Goal: Information Seeking & Learning: Learn about a topic

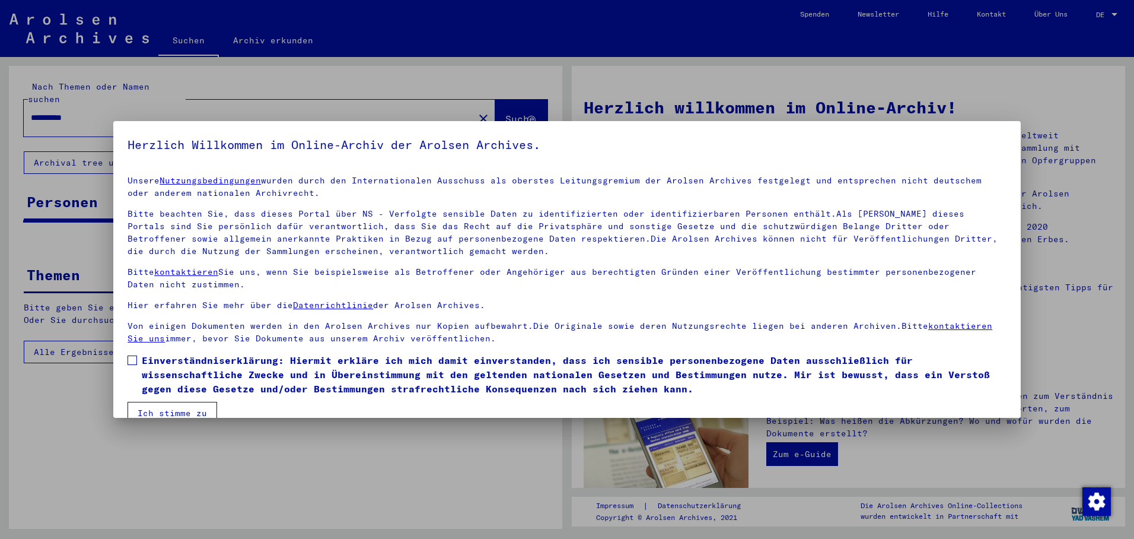
click at [130, 357] on span at bounding box center [132, 359] width 9 height 9
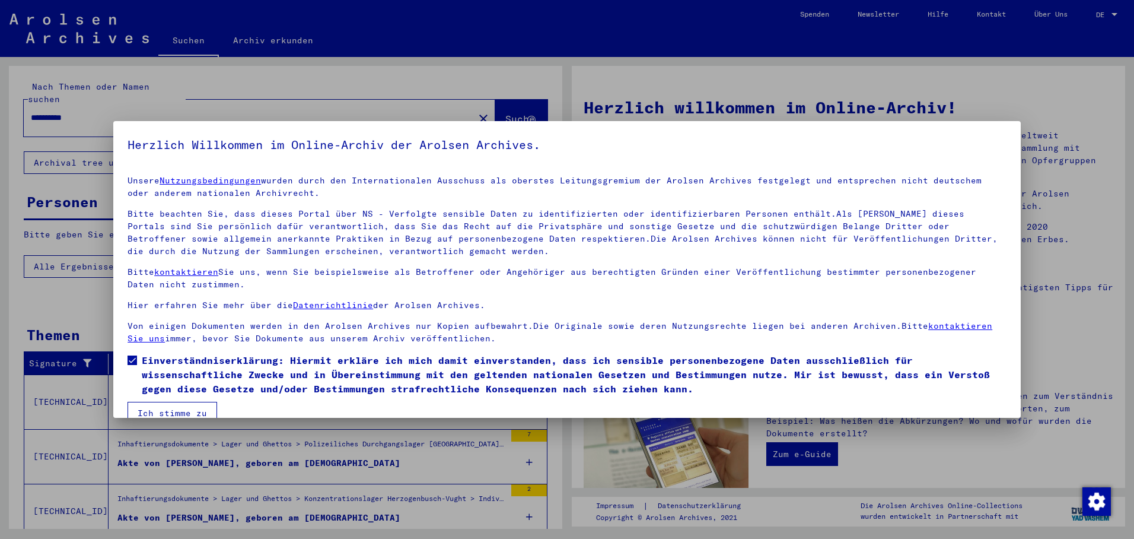
click at [161, 410] on button "Ich stimme zu" at bounding box center [173, 413] width 90 height 23
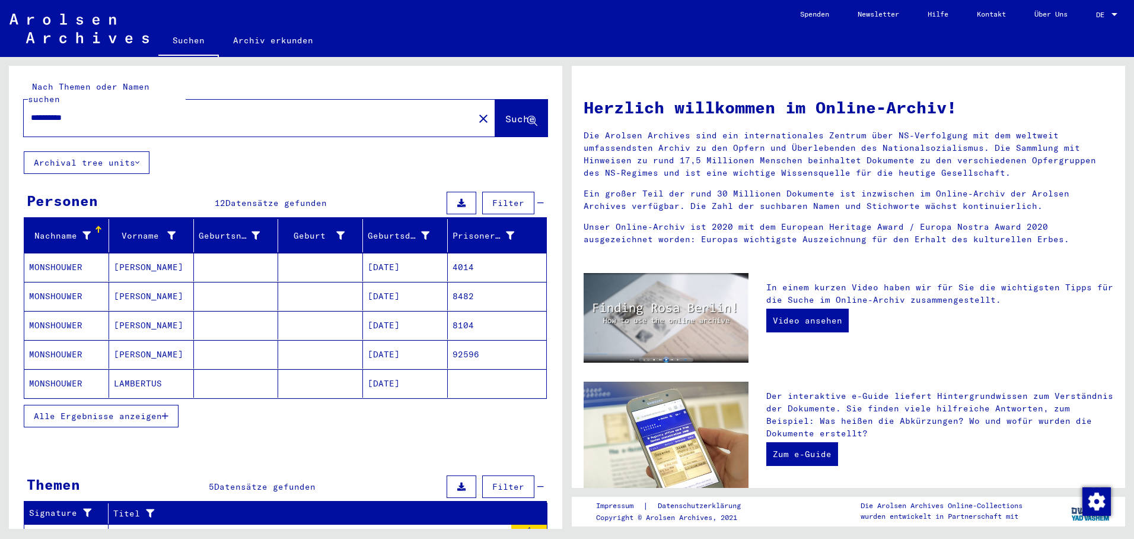
click at [451, 282] on mat-cell "8482" at bounding box center [497, 296] width 98 height 28
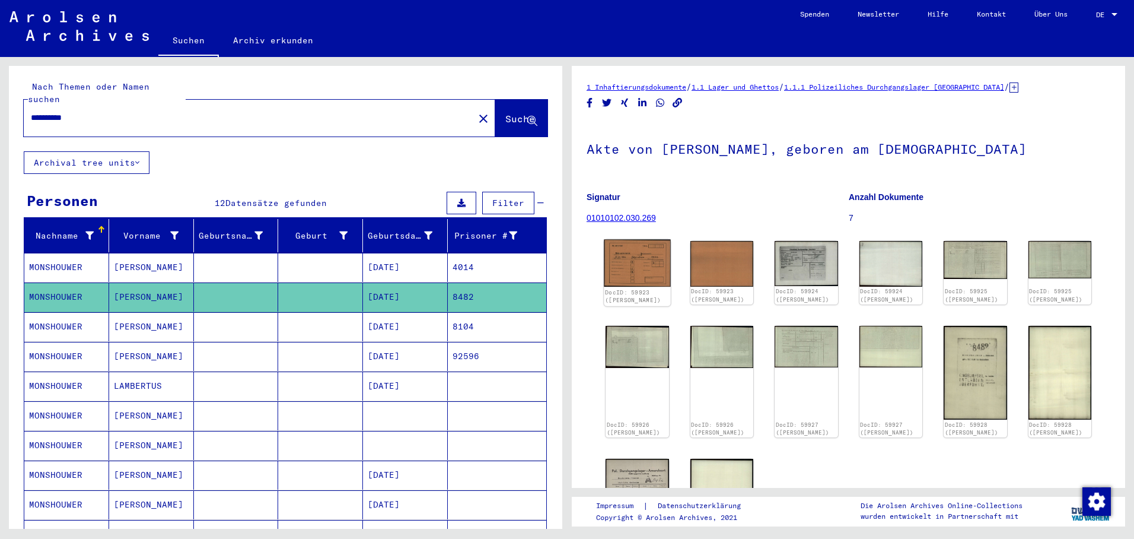
click at [654, 265] on img at bounding box center [637, 263] width 66 height 47
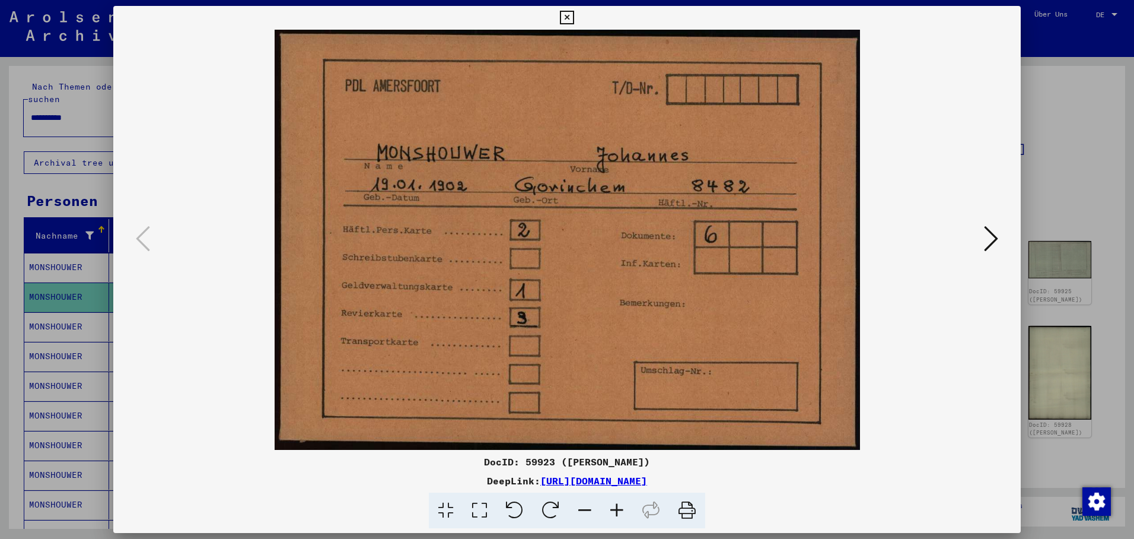
click at [987, 235] on icon at bounding box center [991, 238] width 14 height 28
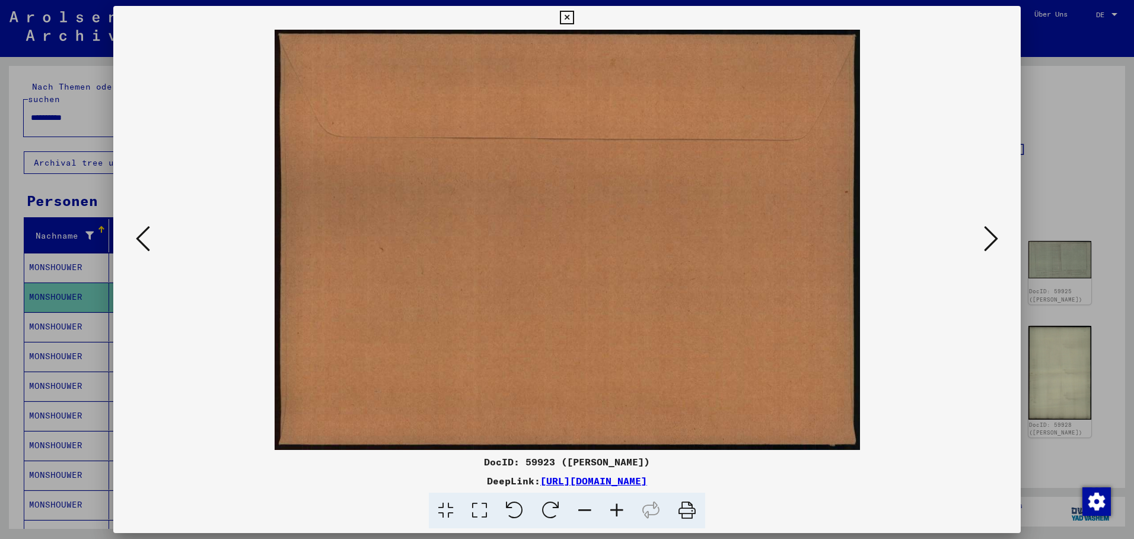
click at [987, 235] on icon at bounding box center [991, 238] width 14 height 28
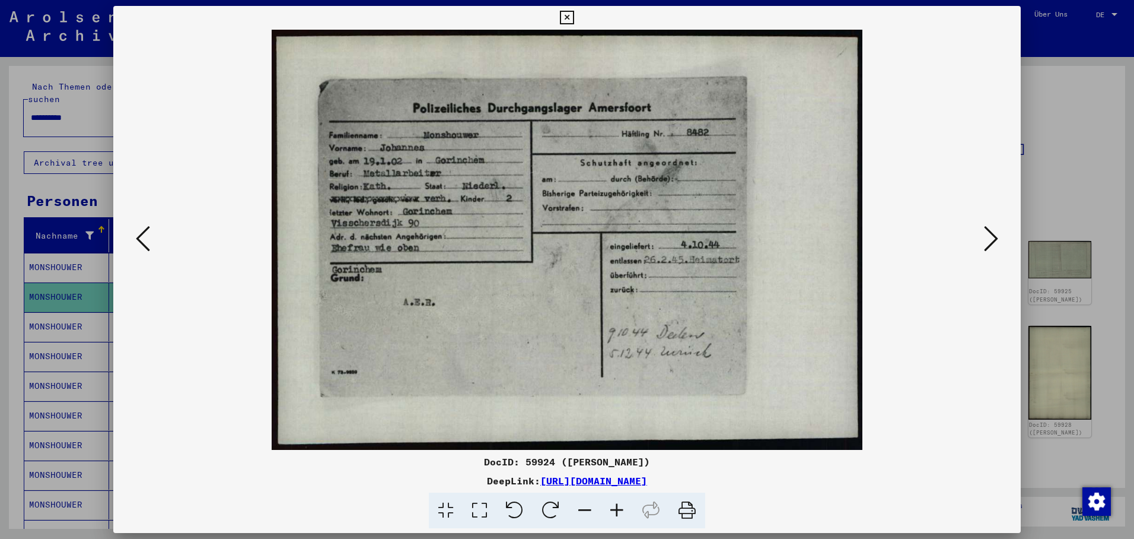
click at [988, 235] on icon at bounding box center [991, 238] width 14 height 28
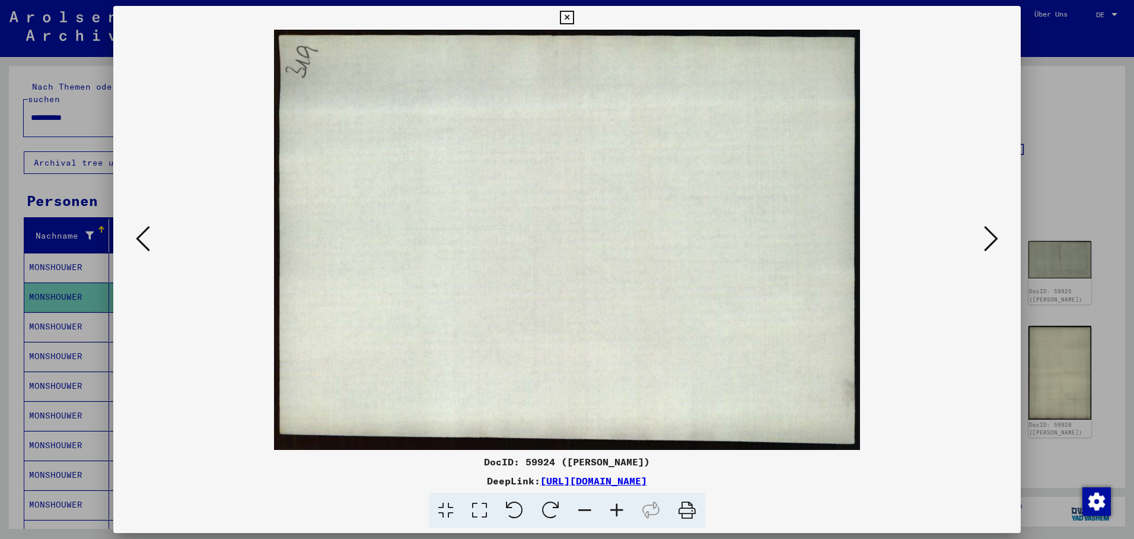
click at [988, 235] on icon at bounding box center [991, 238] width 14 height 28
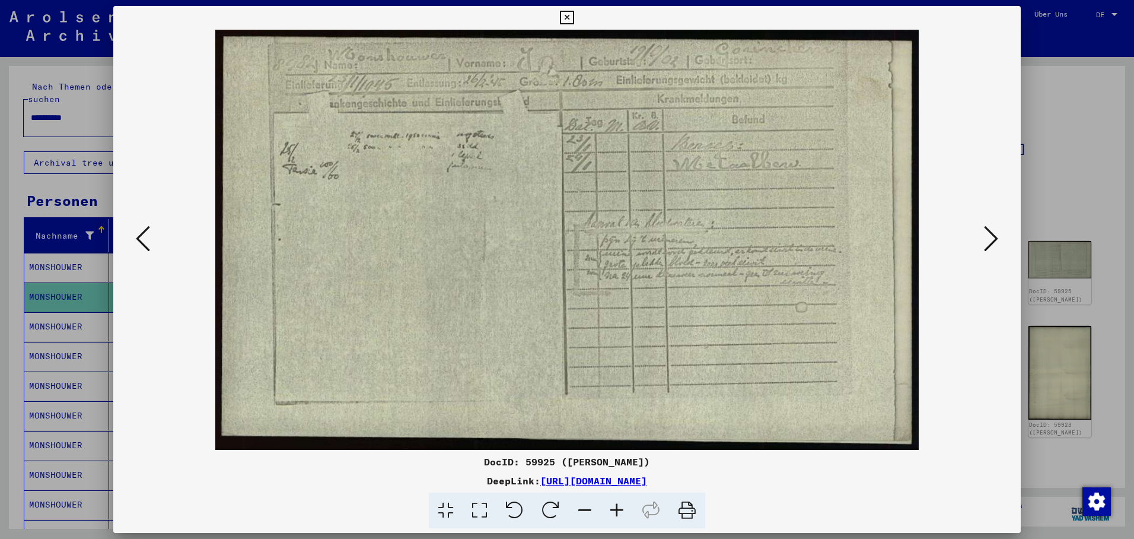
click at [988, 235] on icon at bounding box center [991, 238] width 14 height 28
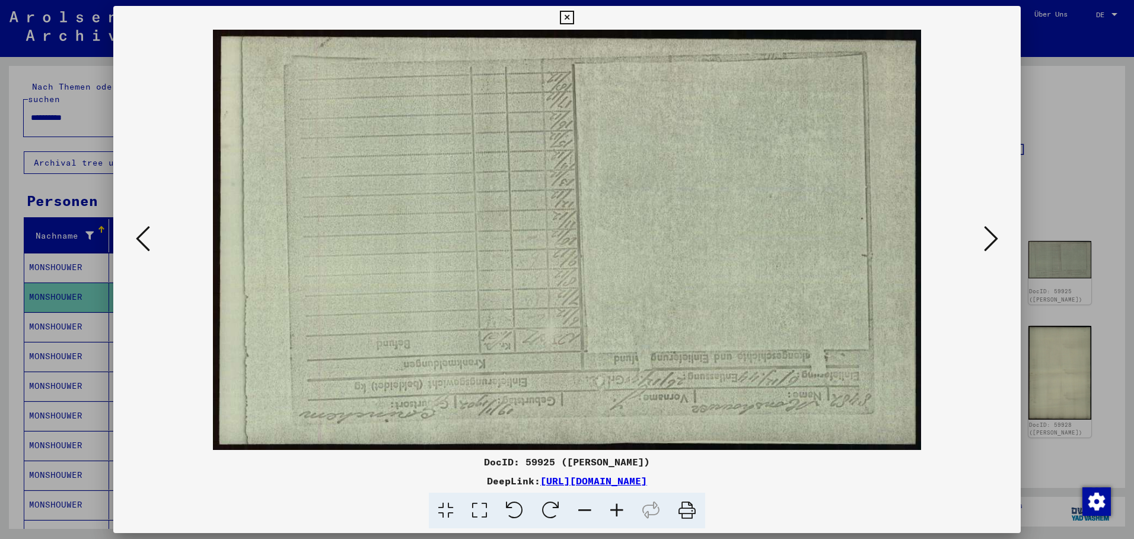
click at [988, 235] on icon at bounding box center [991, 238] width 14 height 28
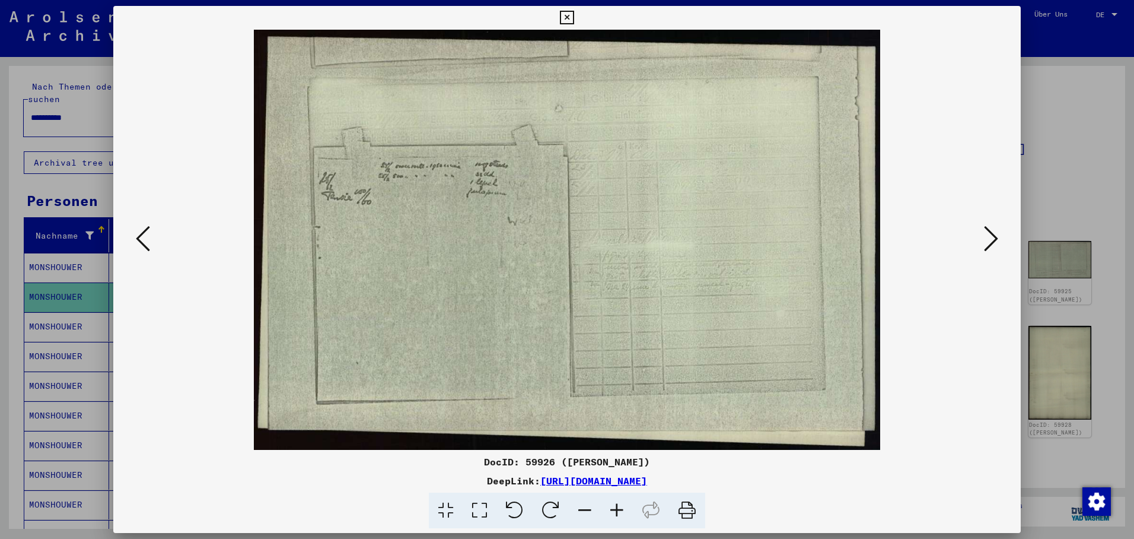
click at [574, 17] on icon at bounding box center [567, 18] width 14 height 14
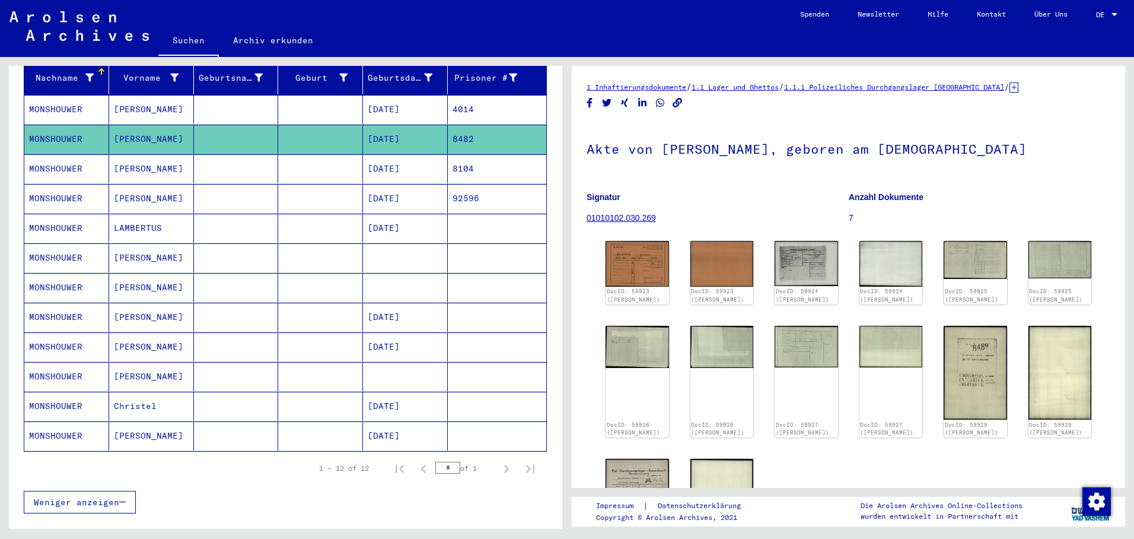
scroll to position [178, 0]
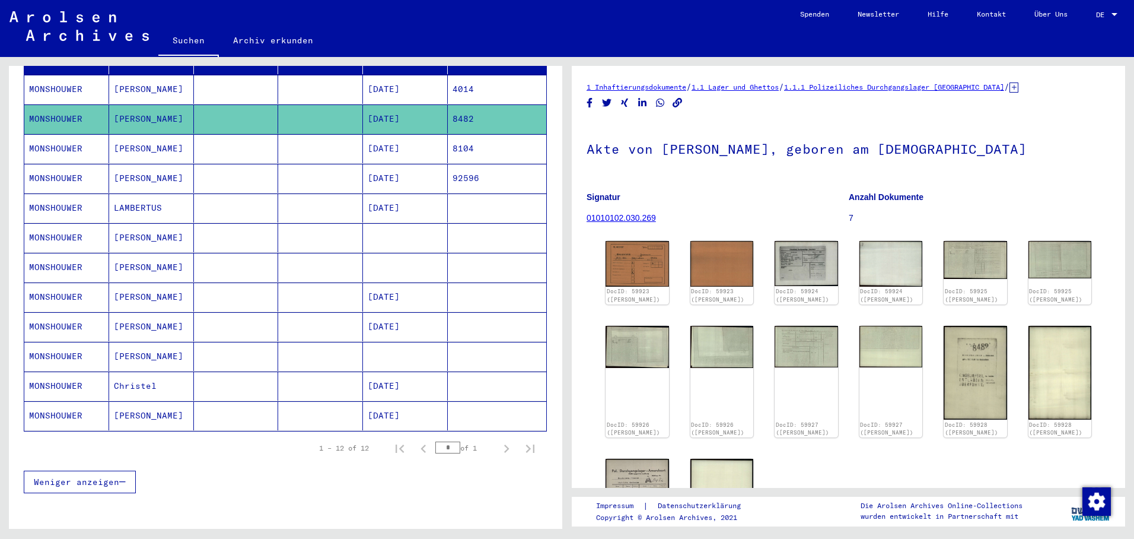
click at [471, 164] on mat-cell "92596" at bounding box center [497, 178] width 98 height 29
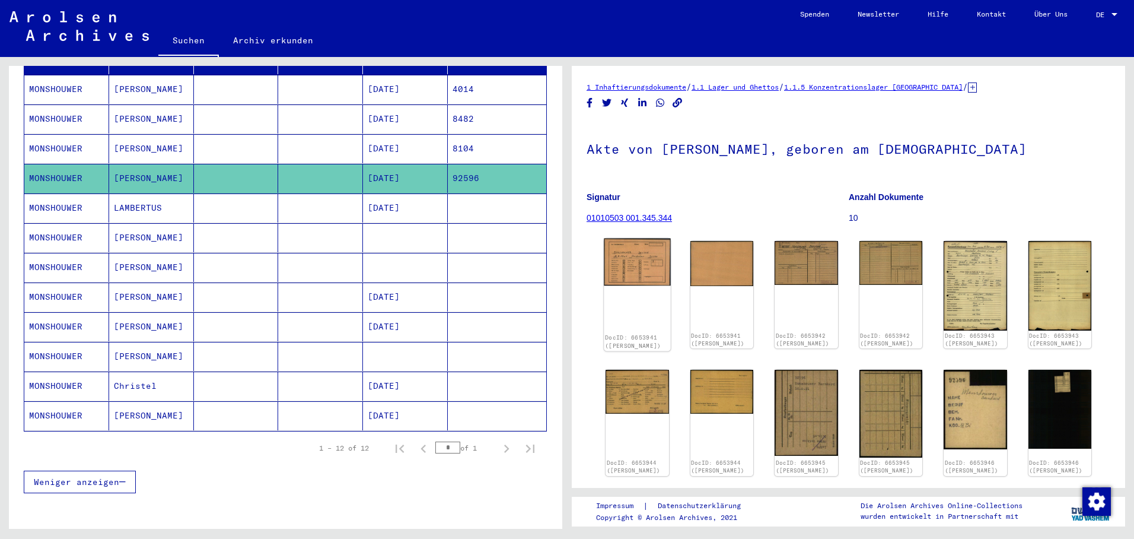
click at [631, 272] on img at bounding box center [637, 261] width 66 height 47
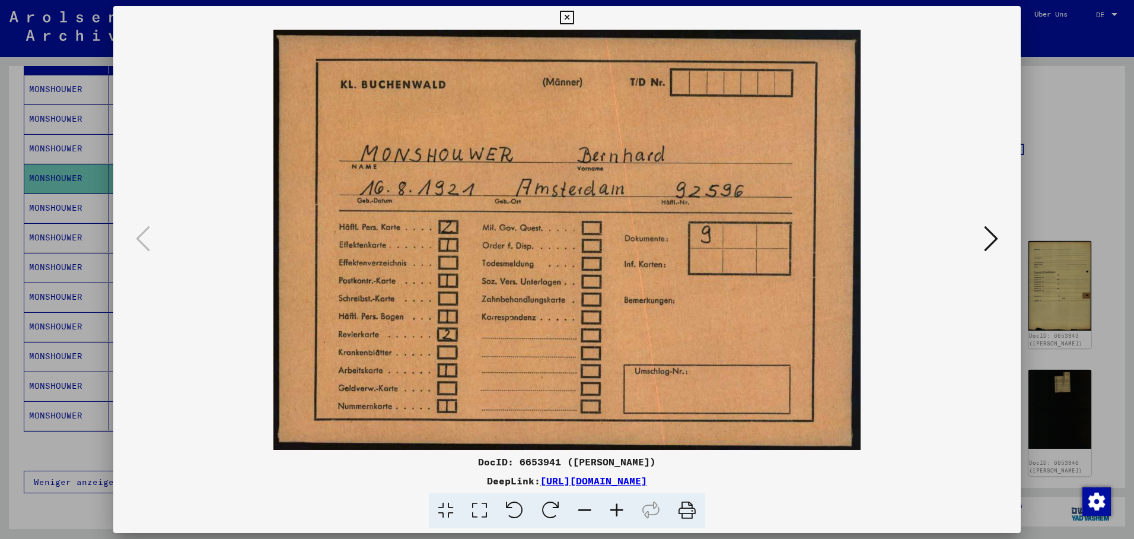
click at [992, 230] on icon at bounding box center [991, 238] width 14 height 28
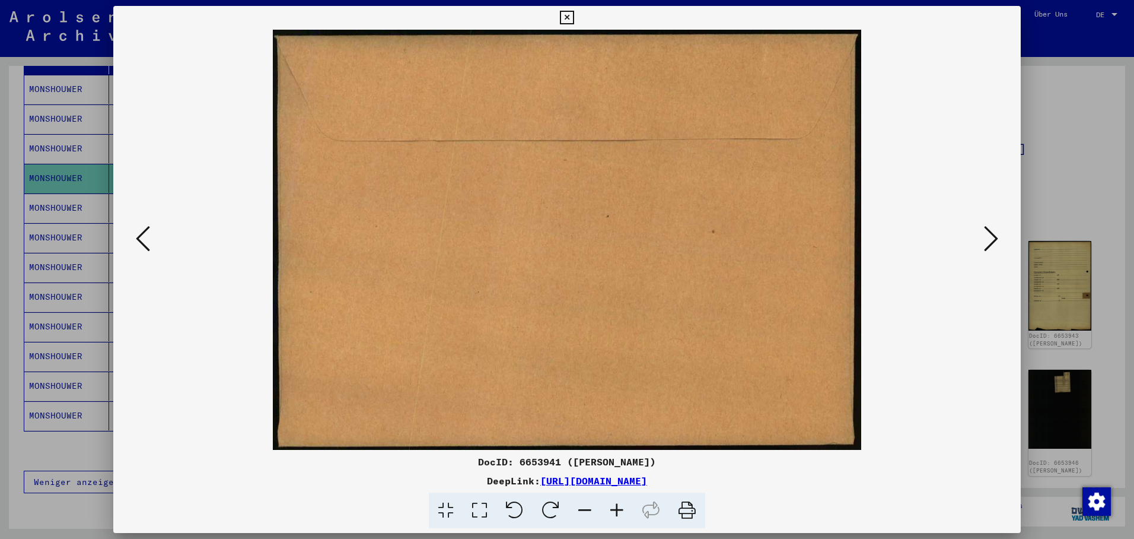
click at [992, 231] on icon at bounding box center [991, 238] width 14 height 28
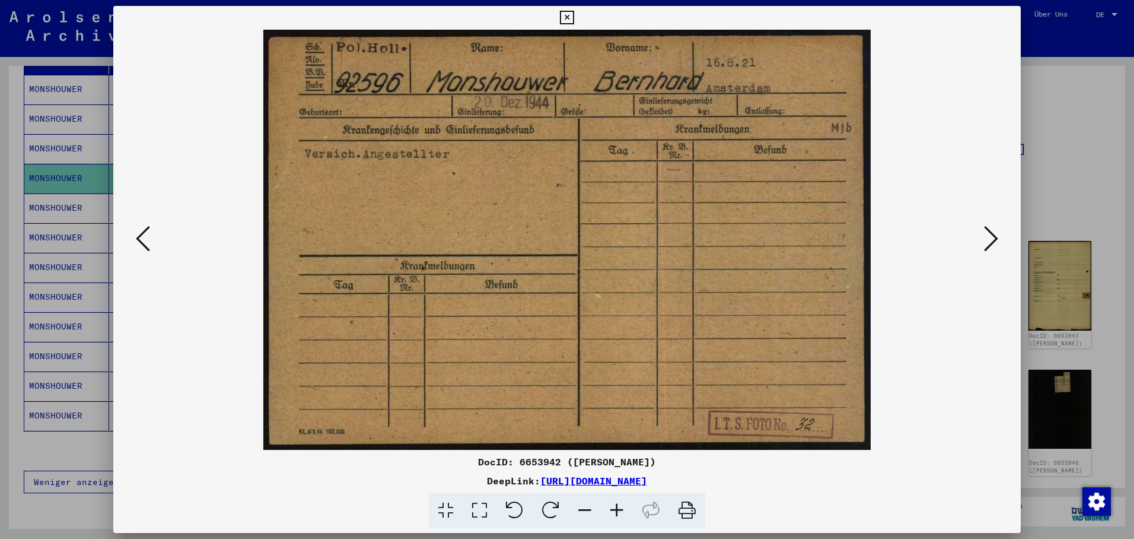
click at [992, 231] on icon at bounding box center [991, 238] width 14 height 28
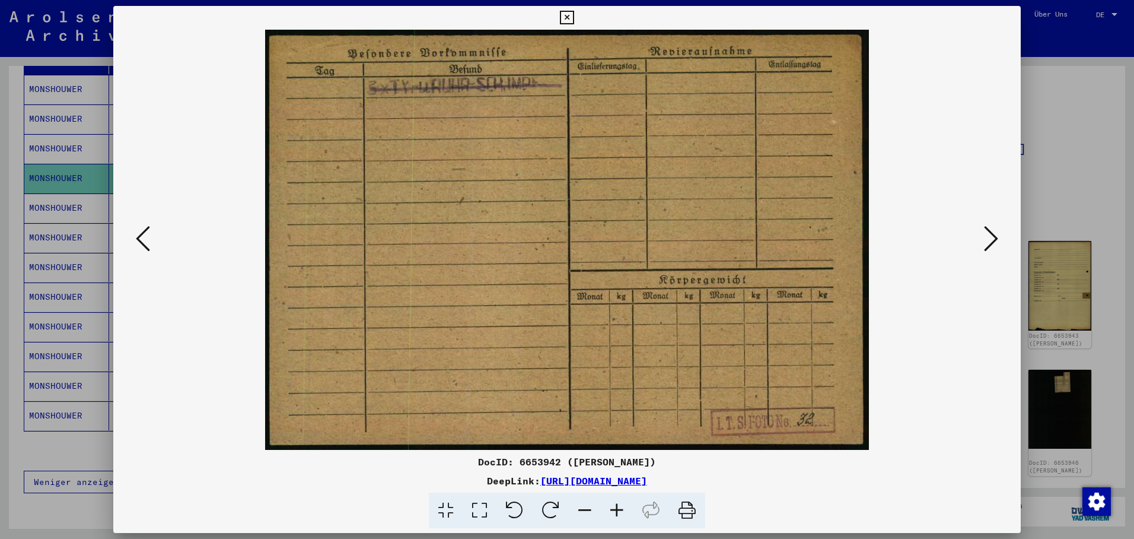
click at [992, 231] on icon at bounding box center [991, 238] width 14 height 28
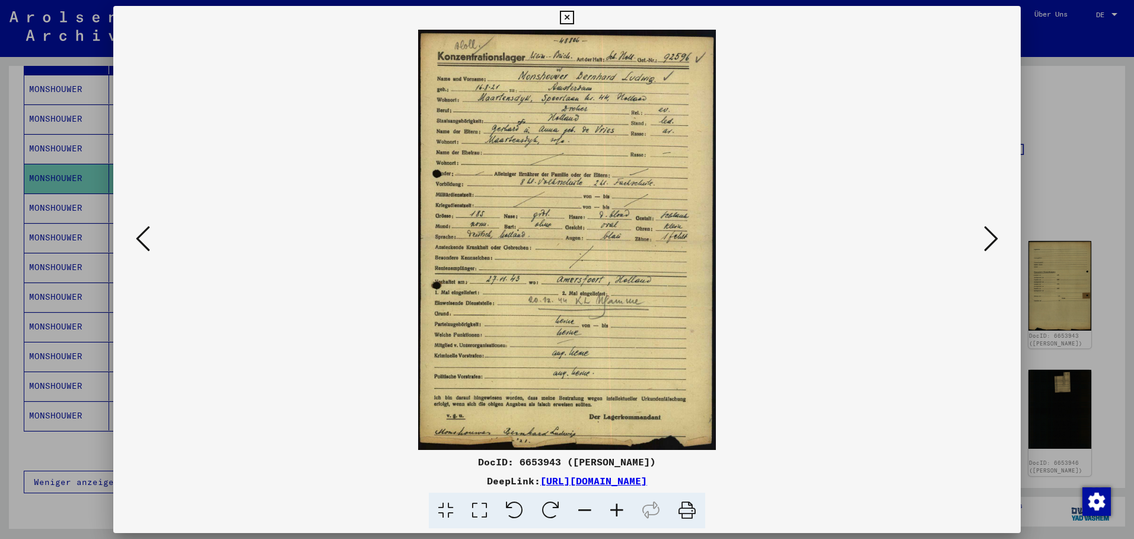
click at [992, 231] on icon at bounding box center [991, 238] width 14 height 28
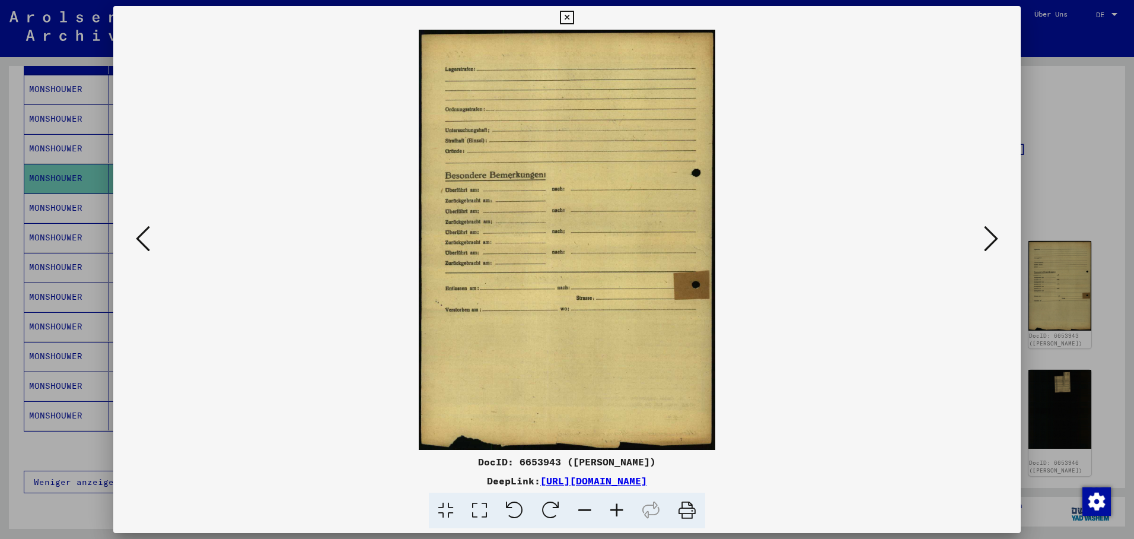
click at [992, 231] on icon at bounding box center [991, 238] width 14 height 28
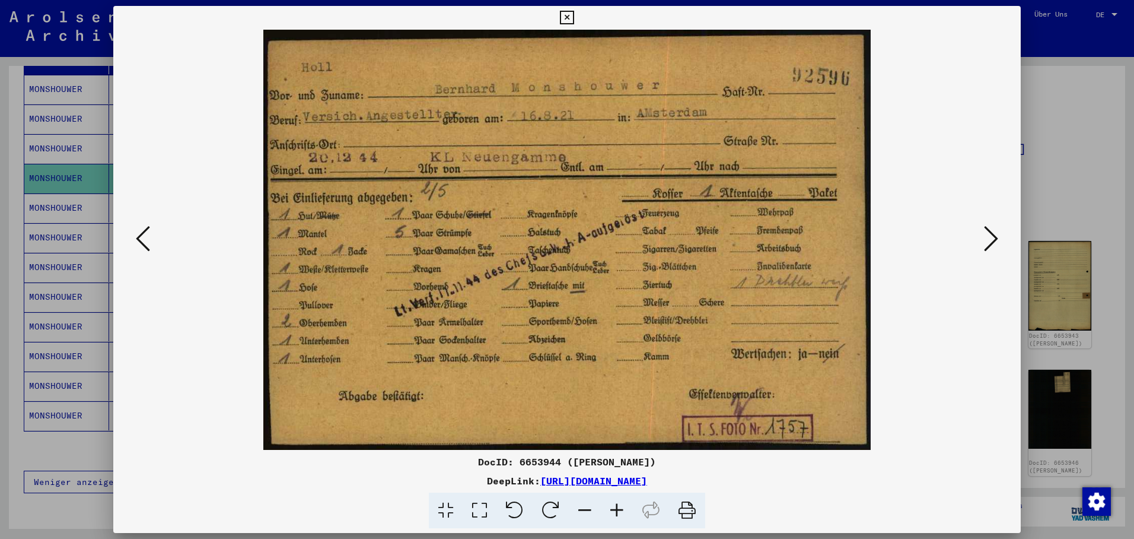
click at [574, 21] on icon at bounding box center [567, 18] width 14 height 14
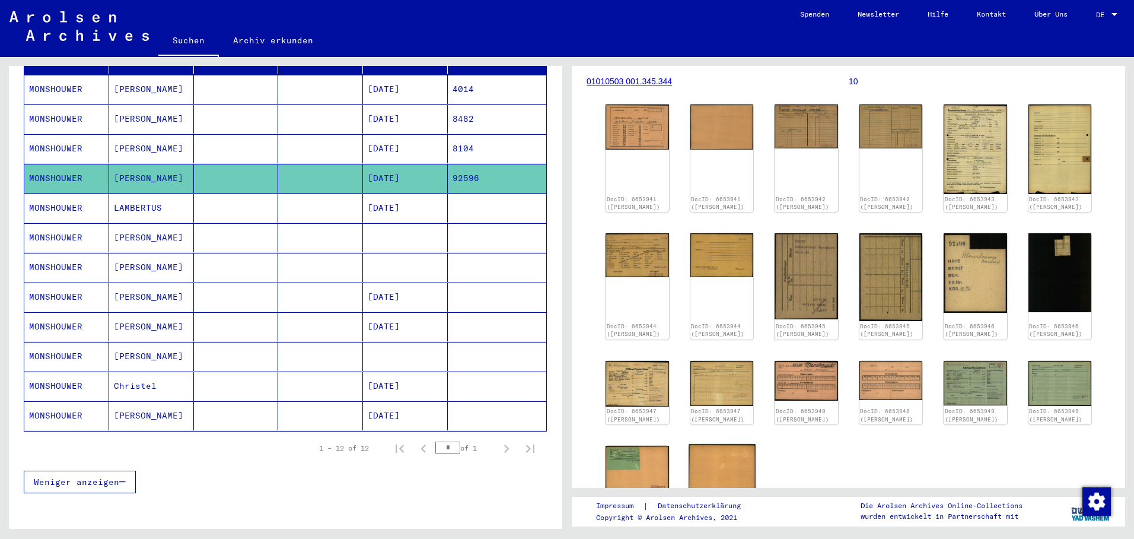
scroll to position [59, 0]
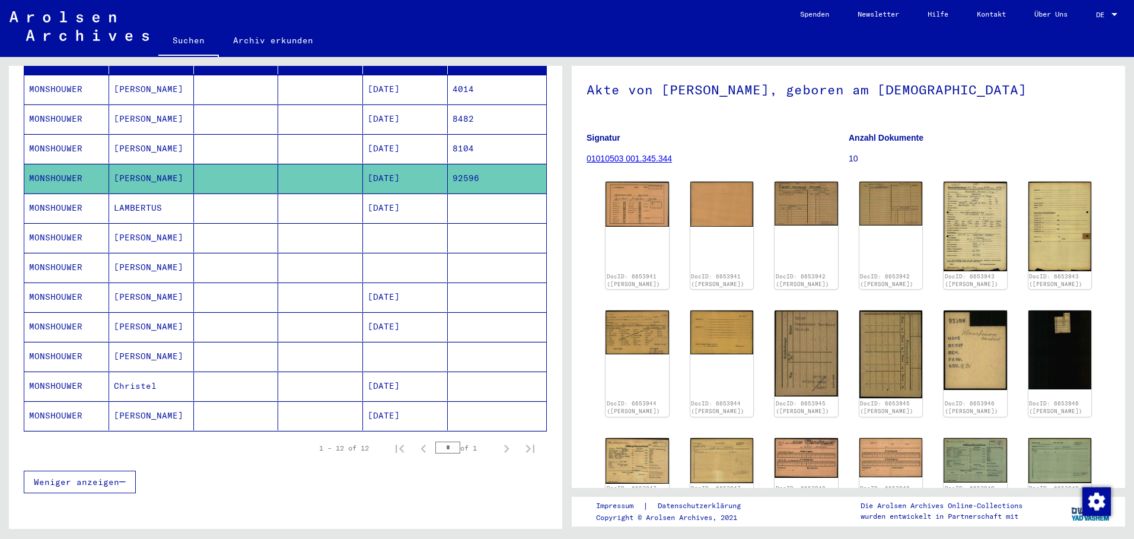
click at [404, 75] on mat-cell "[DATE]" at bounding box center [405, 89] width 85 height 29
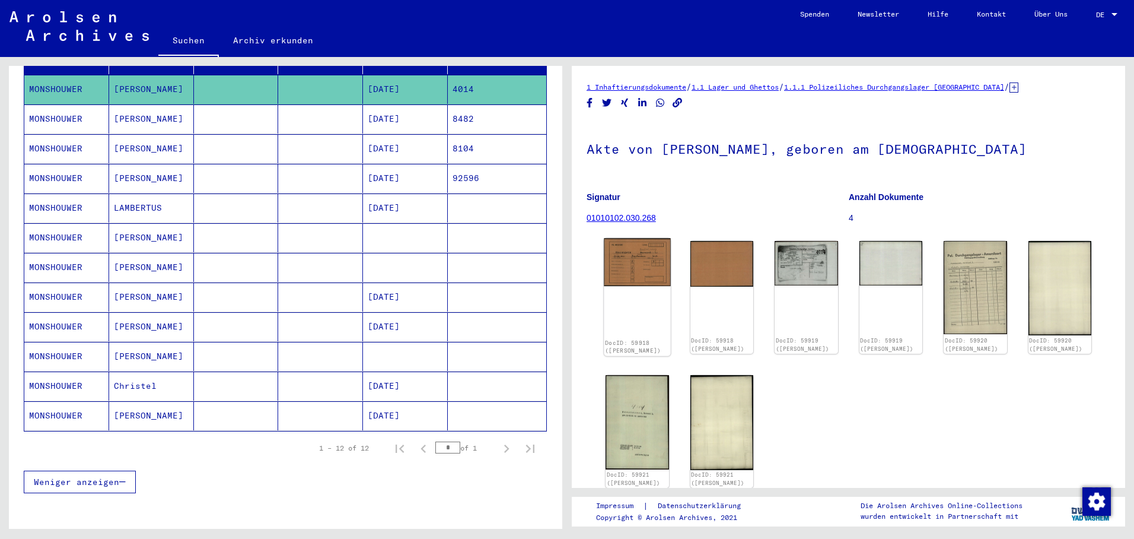
click at [640, 263] on img at bounding box center [637, 261] width 66 height 47
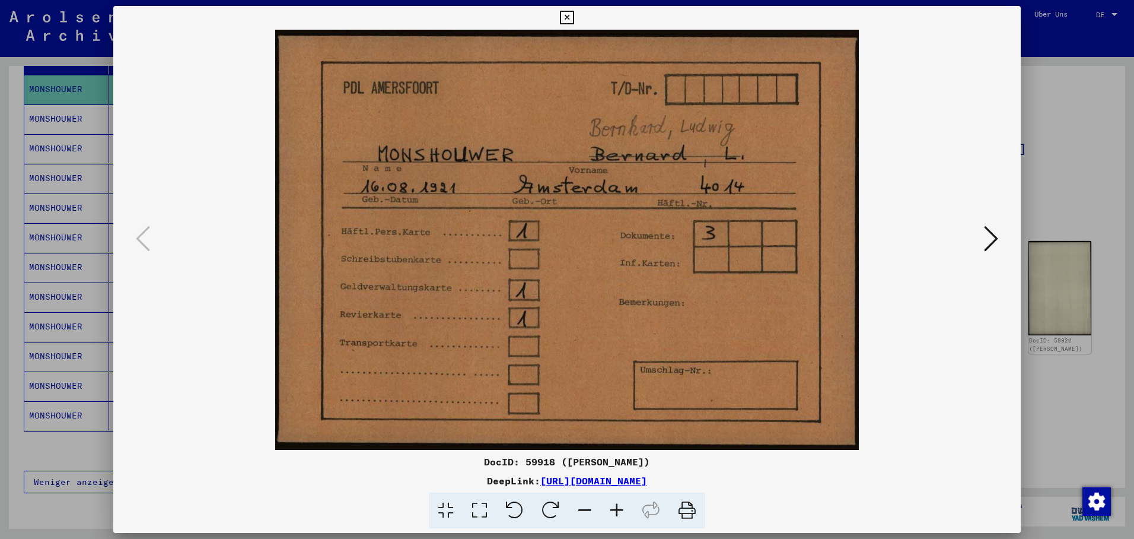
click at [991, 231] on icon at bounding box center [991, 238] width 14 height 28
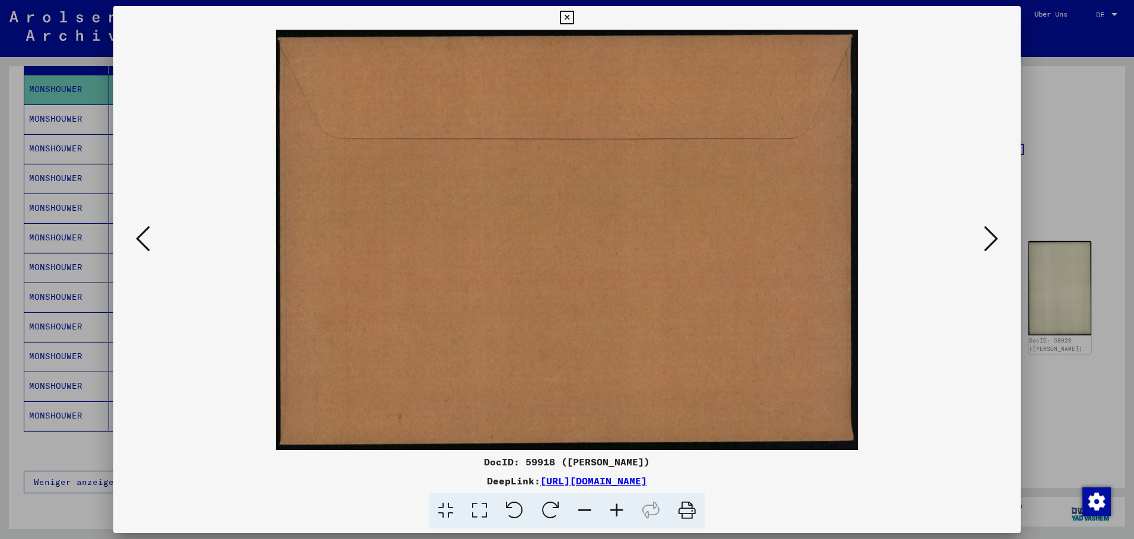
click at [991, 231] on icon at bounding box center [991, 238] width 14 height 28
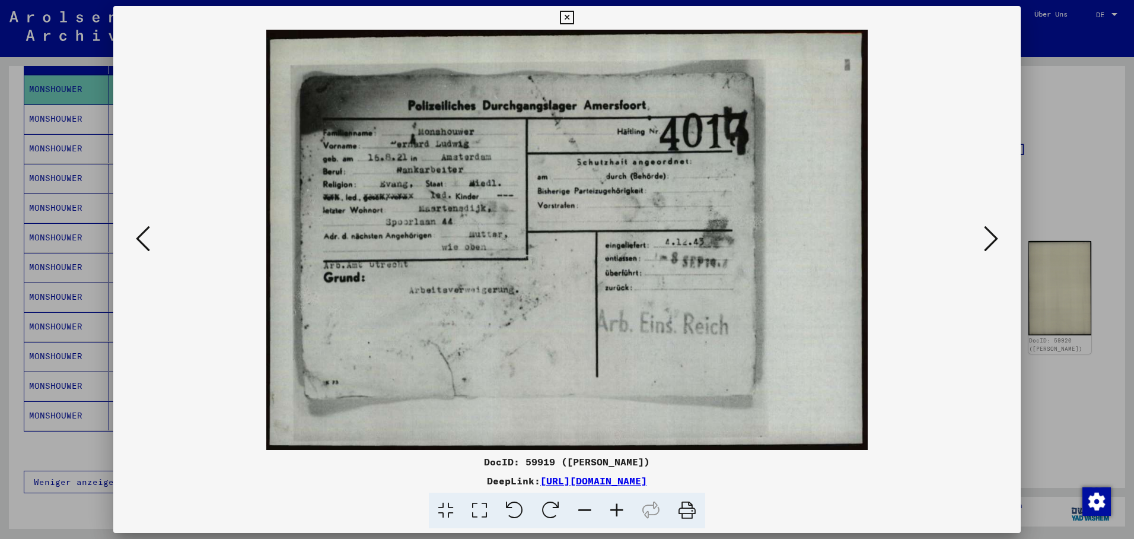
click at [991, 231] on icon at bounding box center [991, 238] width 14 height 28
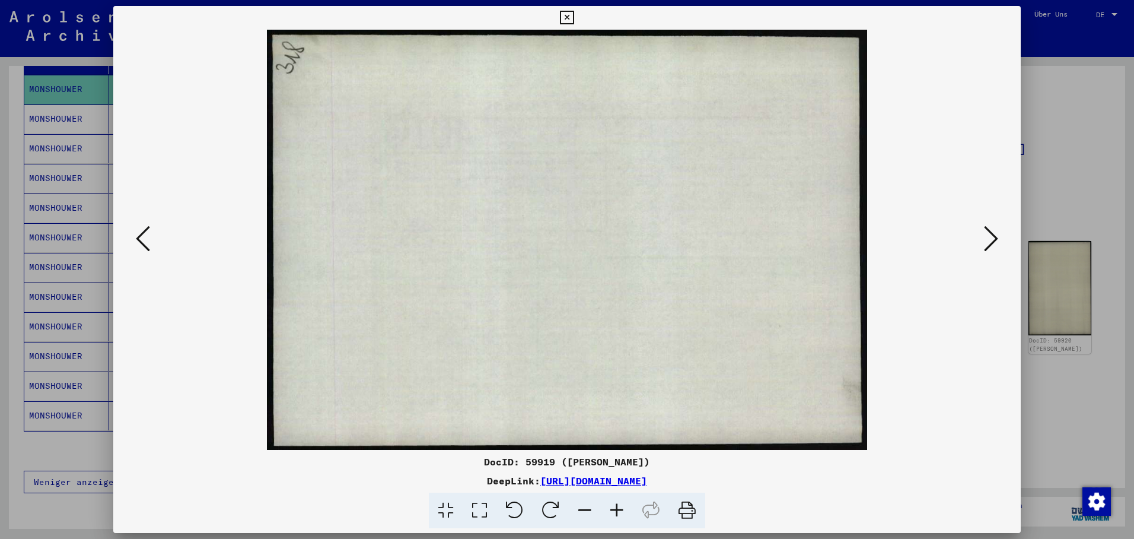
click at [991, 231] on icon at bounding box center [991, 238] width 14 height 28
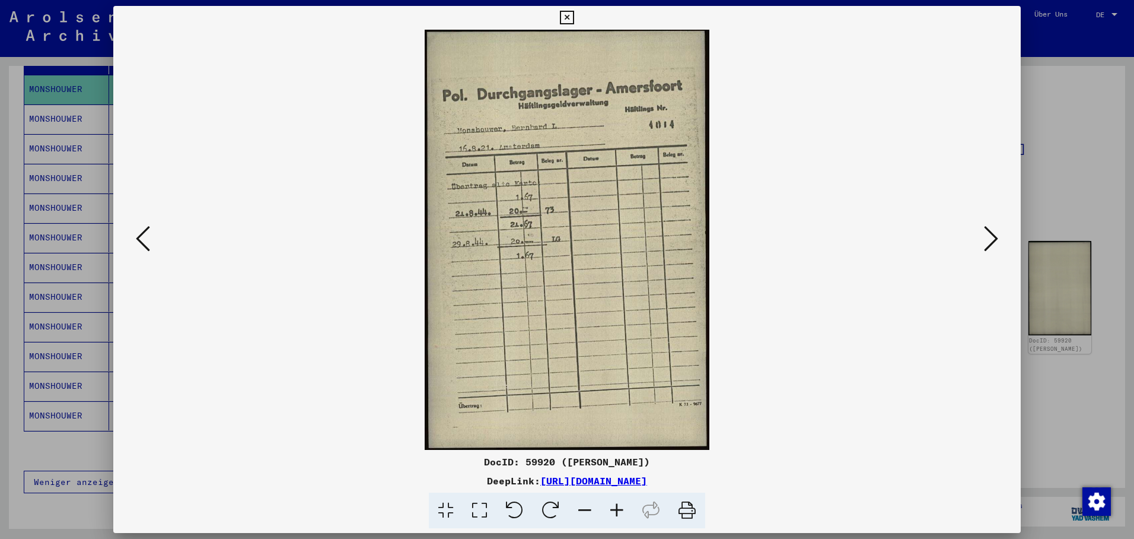
click at [991, 231] on icon at bounding box center [991, 238] width 14 height 28
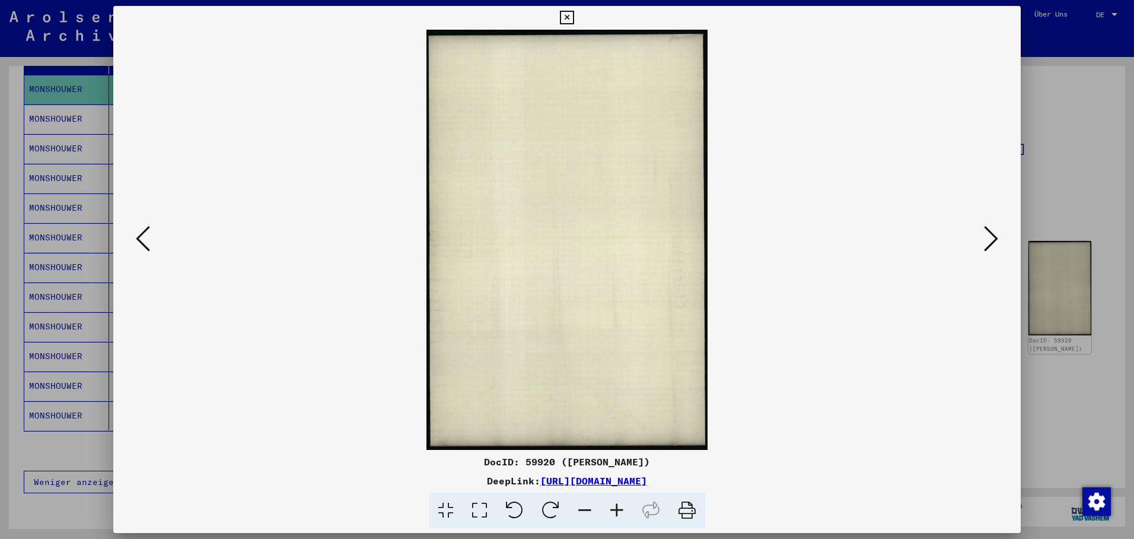
click at [991, 231] on icon at bounding box center [991, 238] width 14 height 28
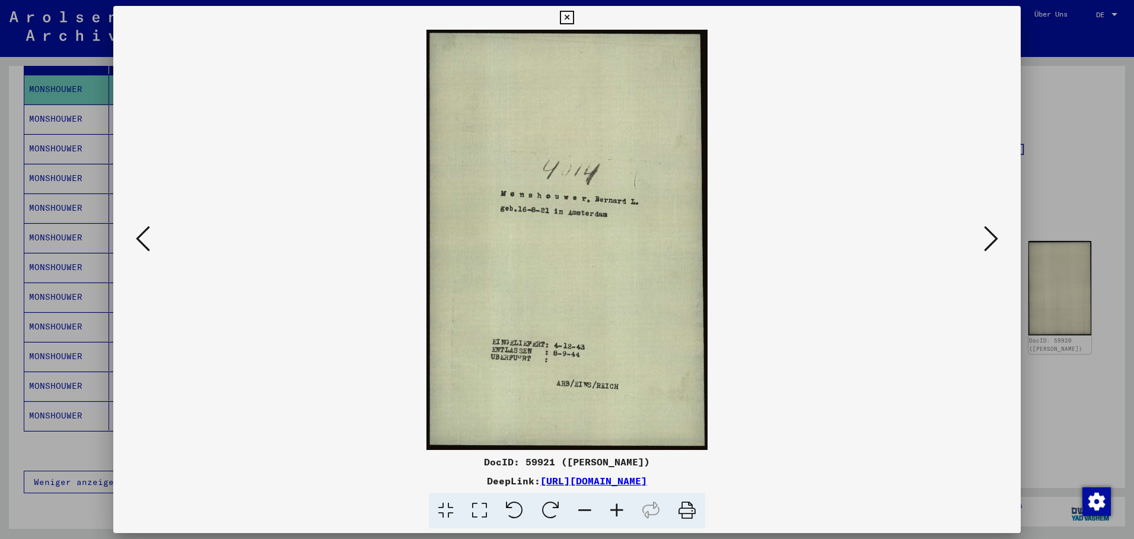
click at [991, 231] on icon at bounding box center [991, 238] width 14 height 28
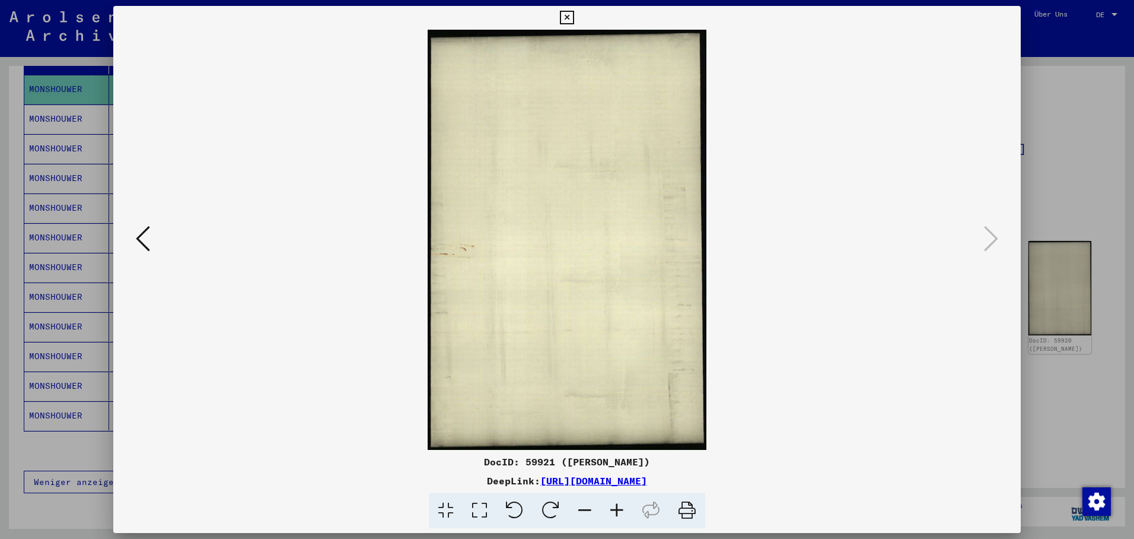
click at [574, 14] on icon at bounding box center [567, 18] width 14 height 14
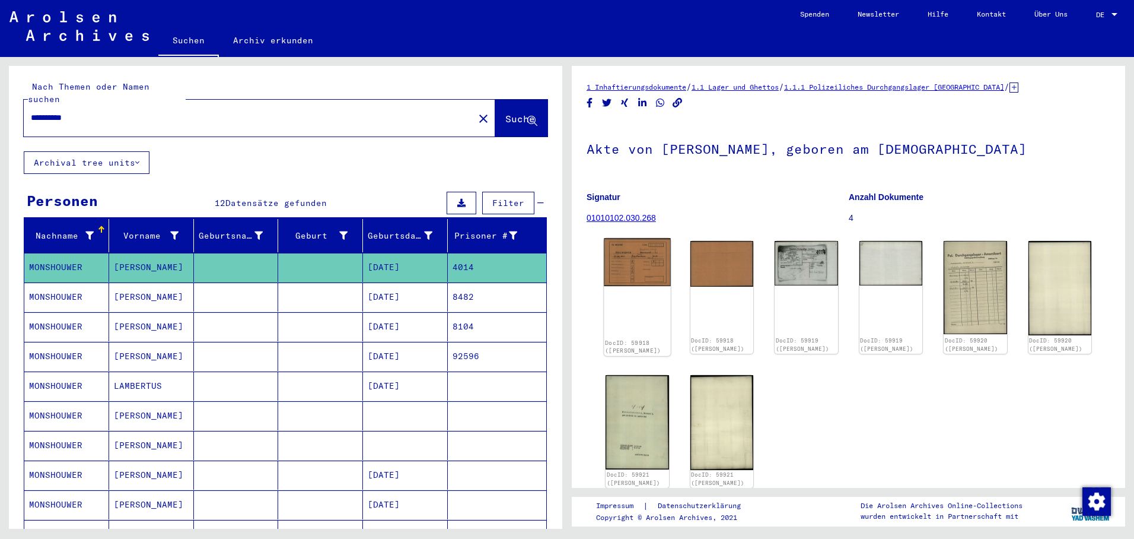
click at [640, 270] on img at bounding box center [637, 261] width 66 height 47
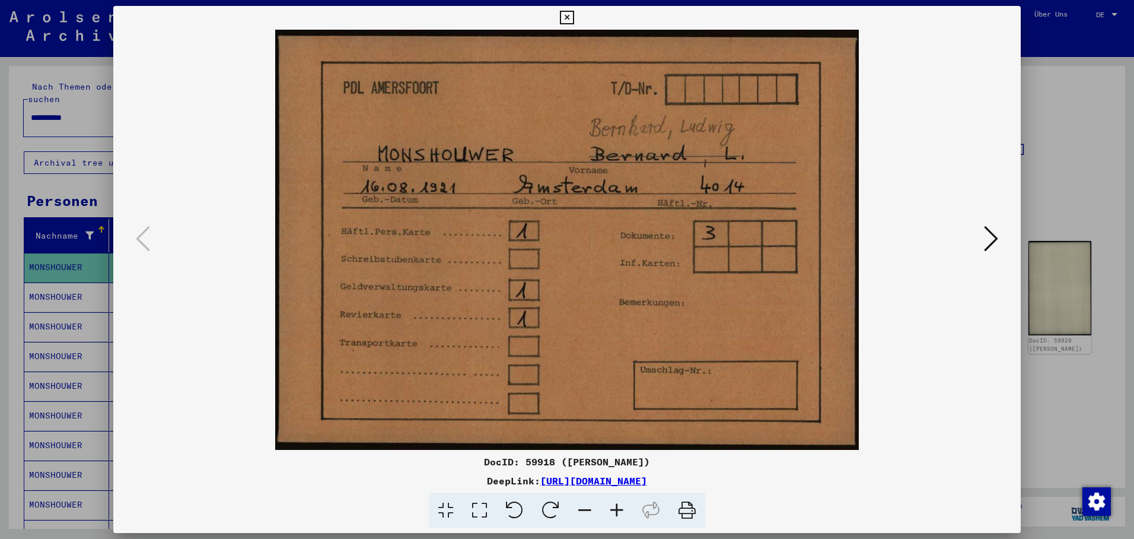
click at [992, 228] on icon at bounding box center [991, 238] width 14 height 28
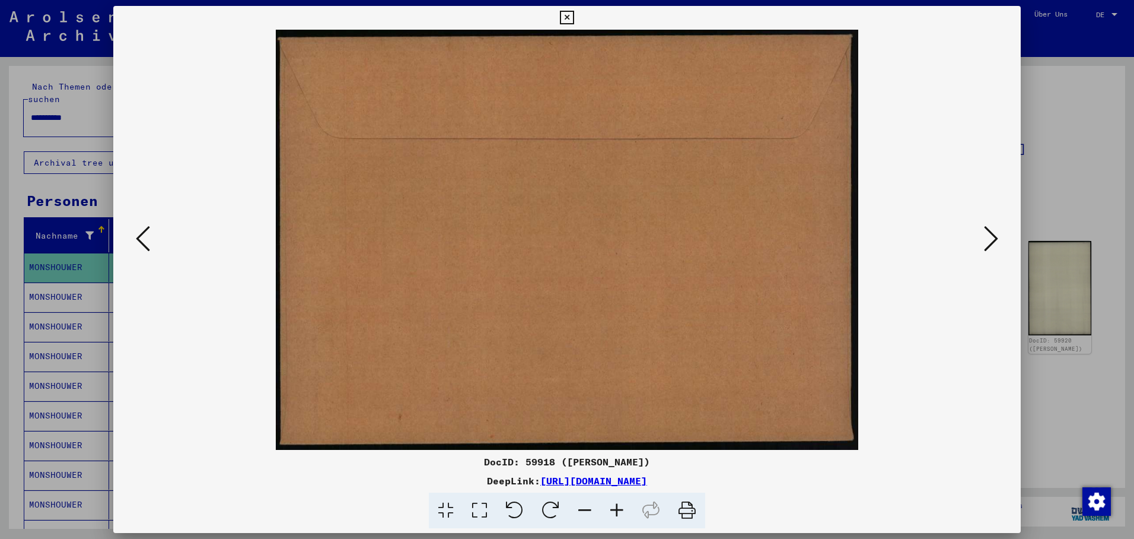
click at [993, 234] on icon at bounding box center [991, 238] width 14 height 28
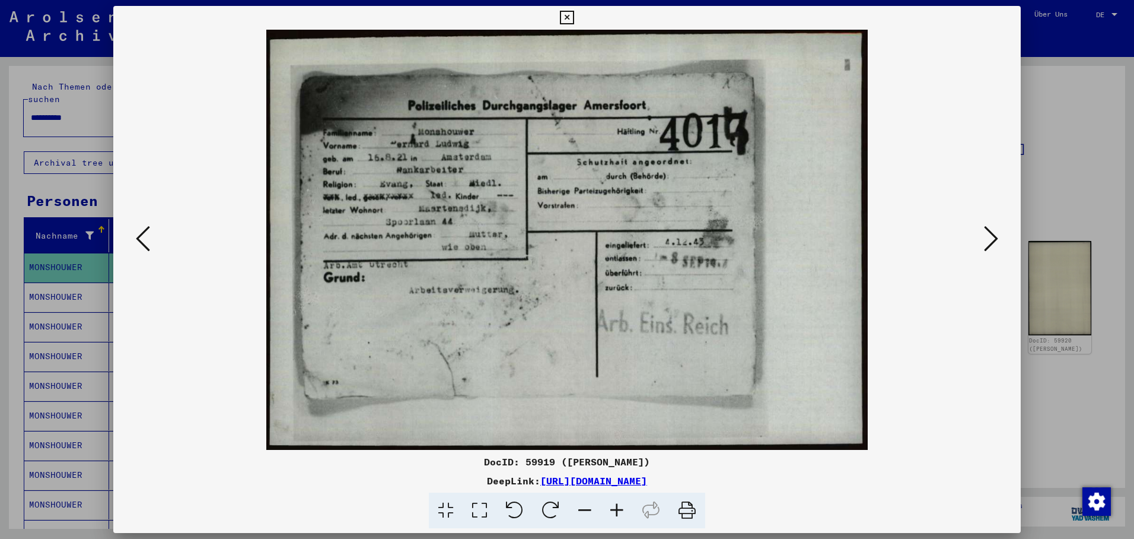
click at [992, 233] on icon at bounding box center [991, 238] width 14 height 28
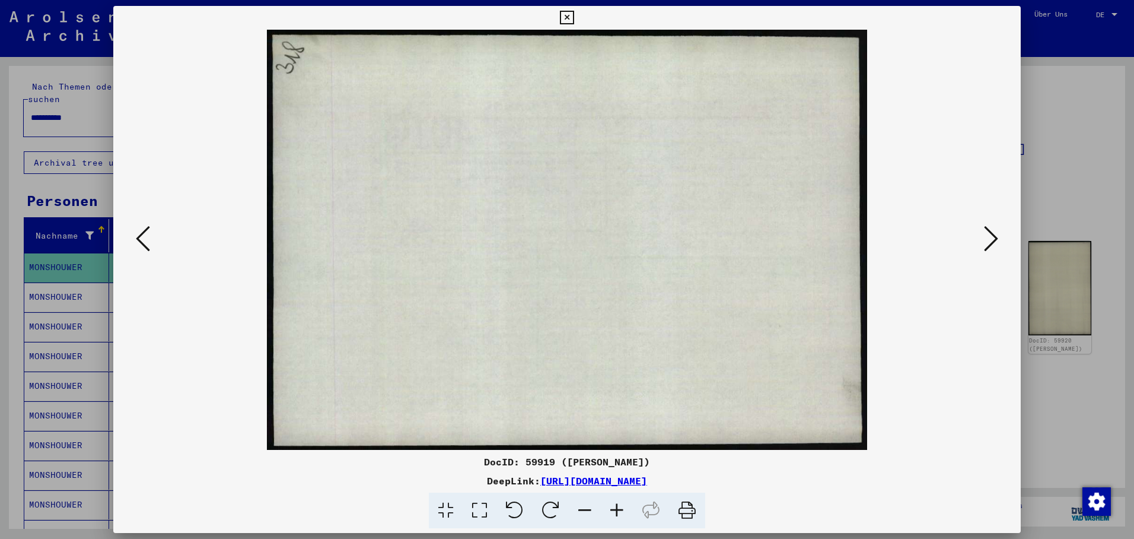
drag, startPoint x: 992, startPoint y: 233, endPoint x: 972, endPoint y: 237, distance: 20.0
click at [990, 234] on icon at bounding box center [991, 238] width 14 height 28
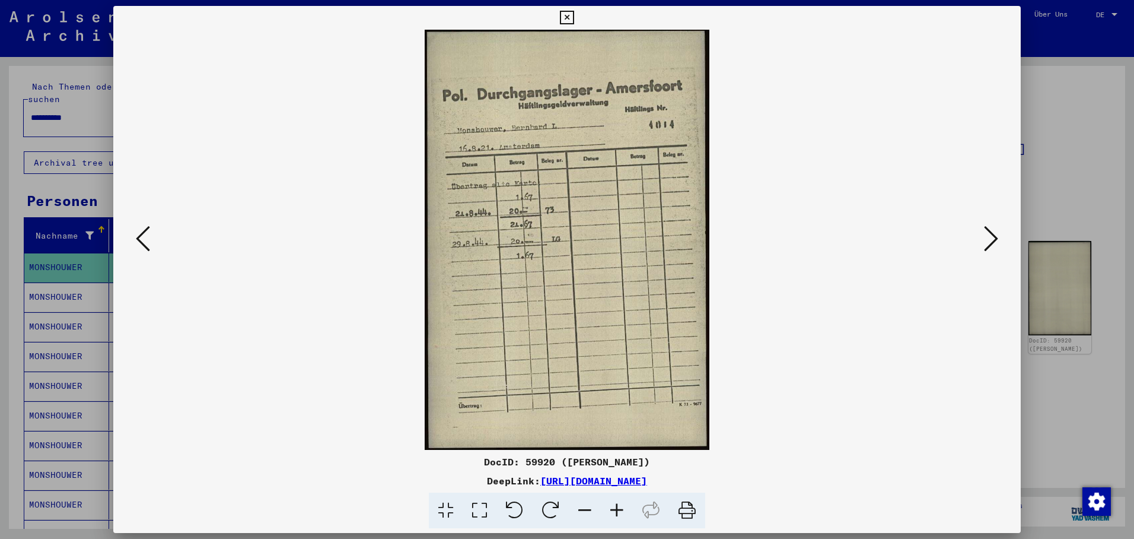
click at [993, 231] on icon at bounding box center [991, 238] width 14 height 28
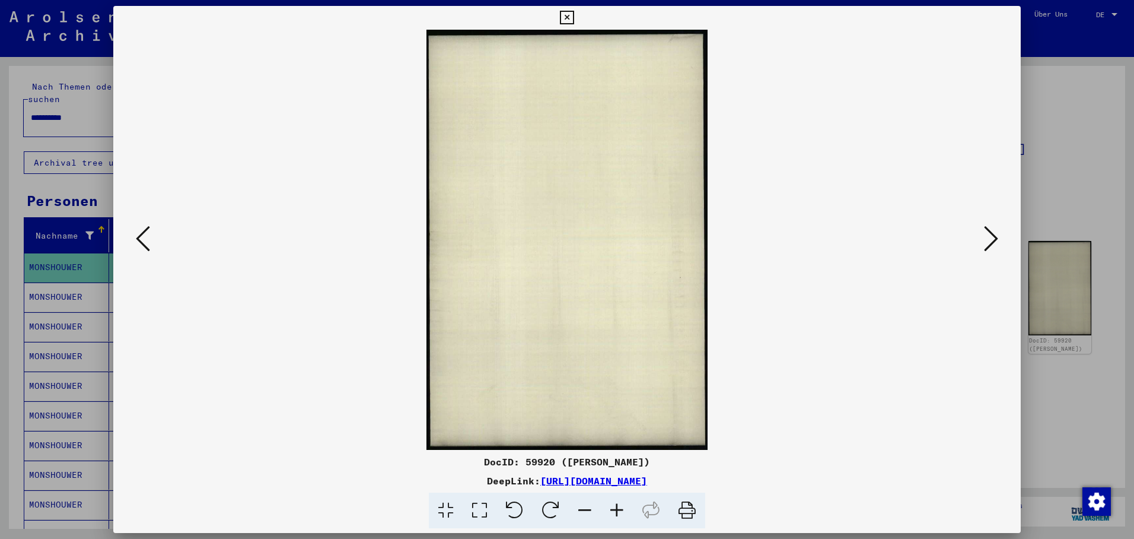
click at [993, 231] on icon at bounding box center [991, 238] width 14 height 28
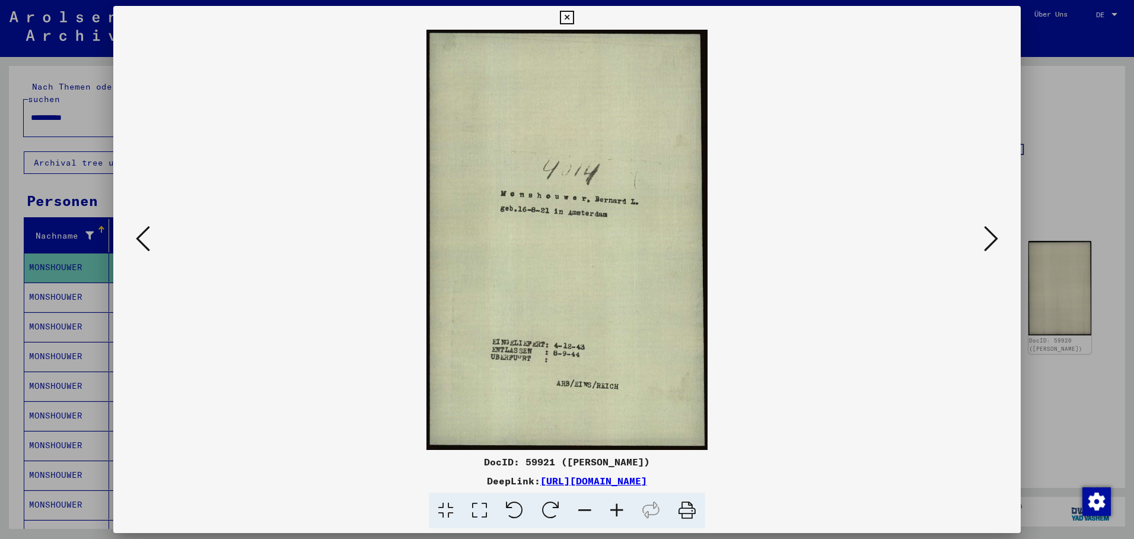
click at [989, 237] on icon at bounding box center [991, 238] width 14 height 28
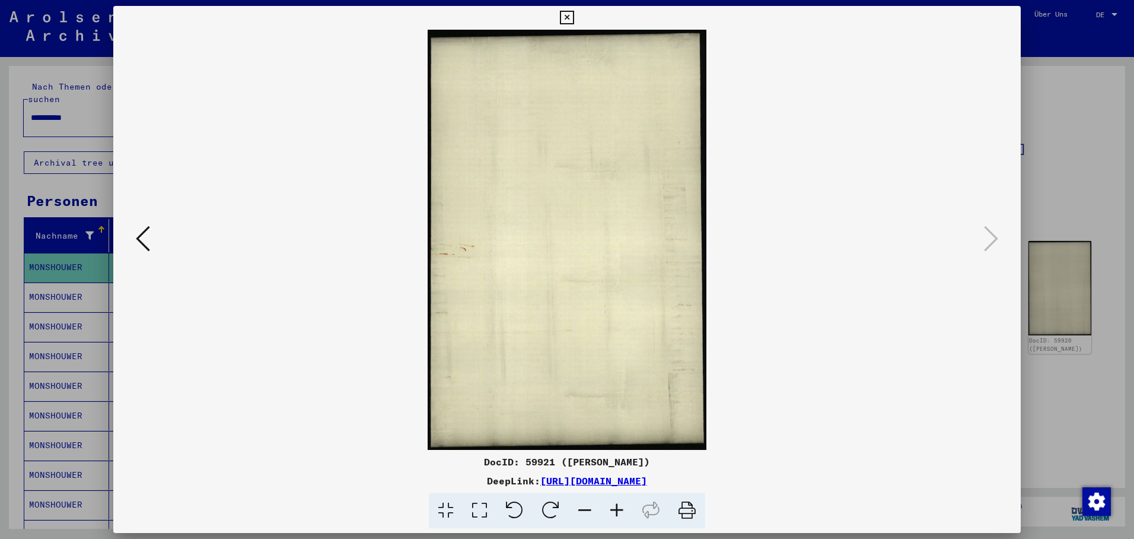
click at [574, 13] on icon at bounding box center [567, 18] width 14 height 14
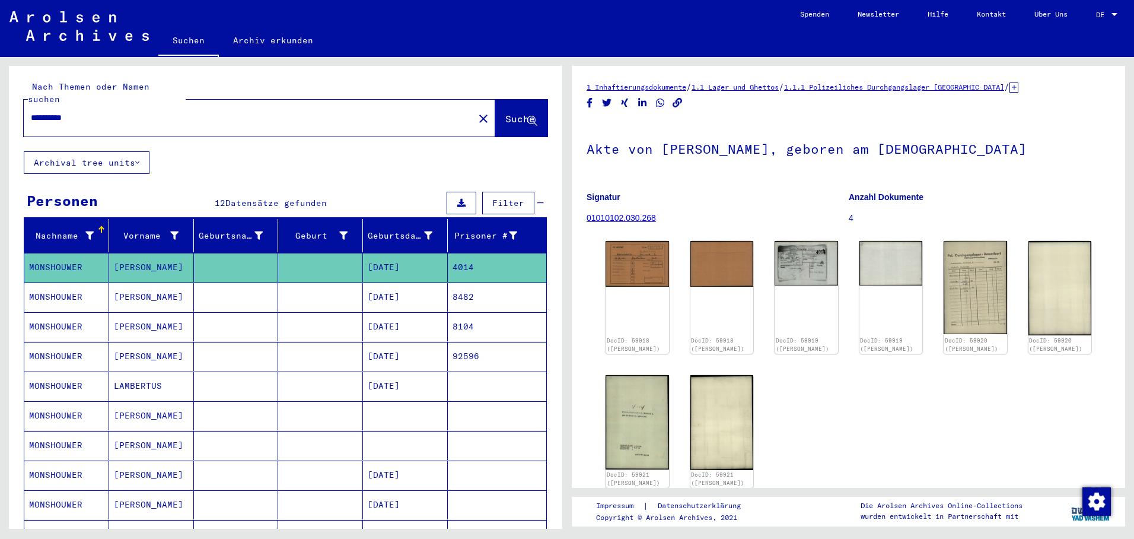
click at [393, 342] on mat-cell "[DATE]" at bounding box center [405, 356] width 85 height 29
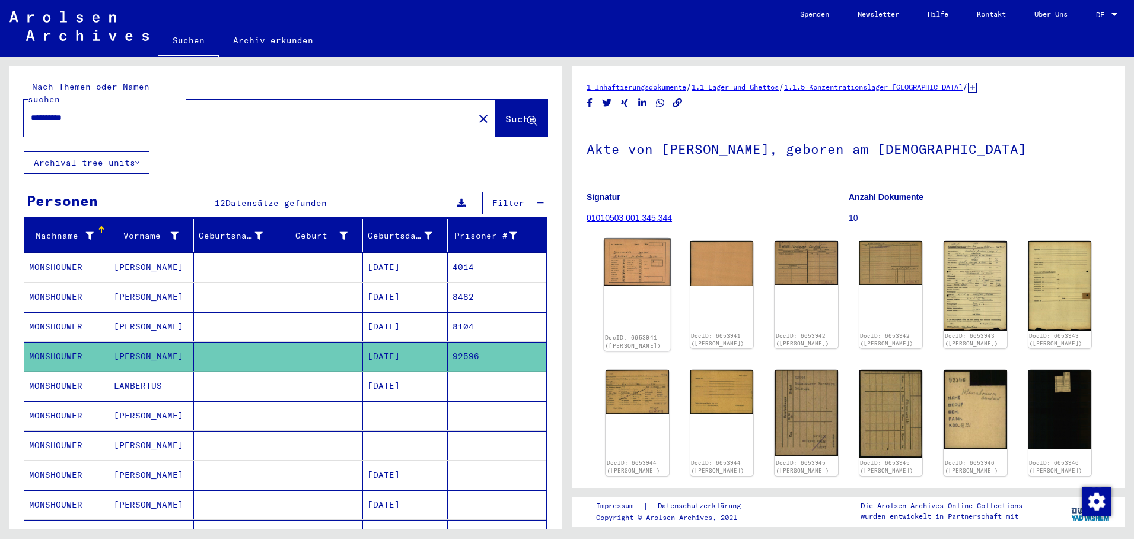
click at [642, 256] on img at bounding box center [637, 261] width 66 height 47
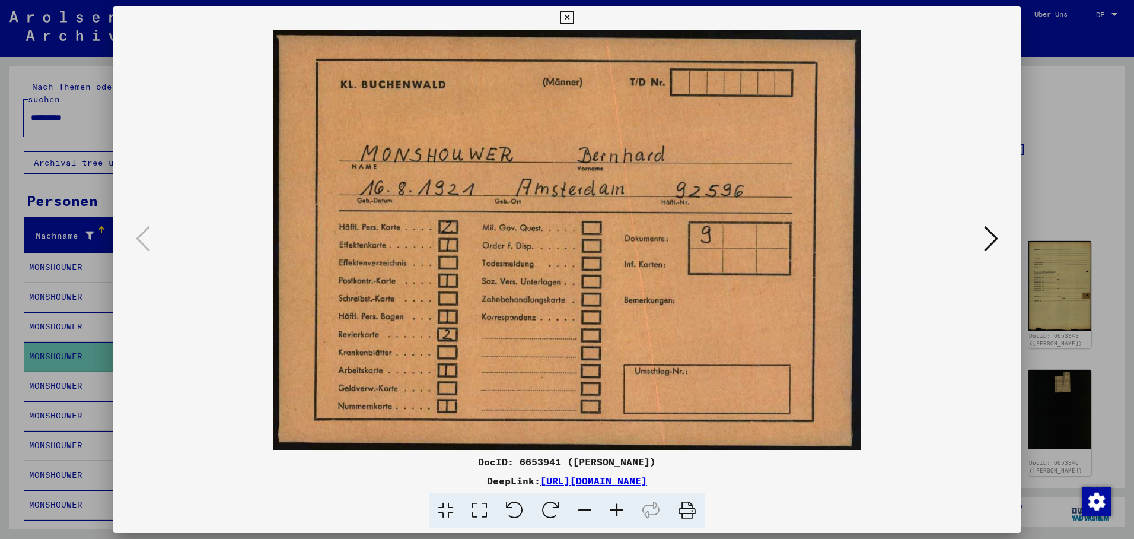
click at [990, 237] on icon at bounding box center [991, 238] width 14 height 28
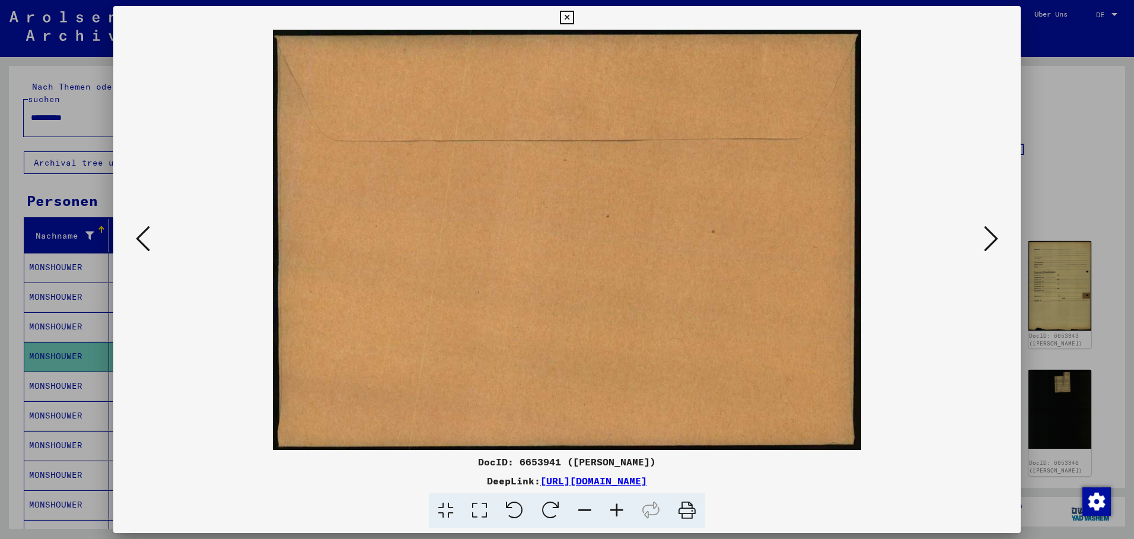
drag, startPoint x: 990, startPoint y: 238, endPoint x: 981, endPoint y: 239, distance: 9.5
click at [990, 238] on icon at bounding box center [991, 238] width 14 height 28
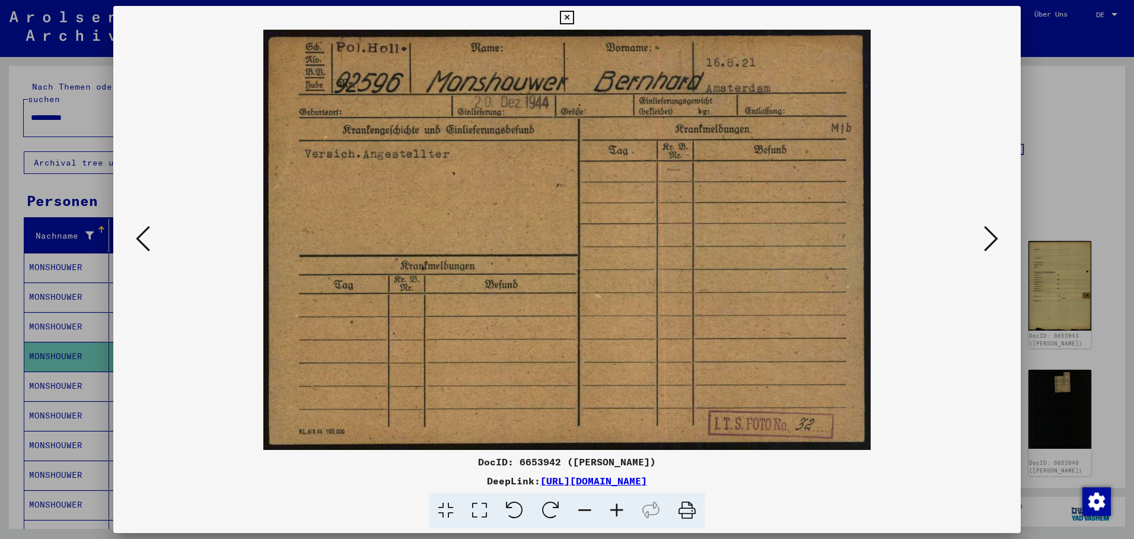
click at [993, 234] on icon at bounding box center [991, 238] width 14 height 28
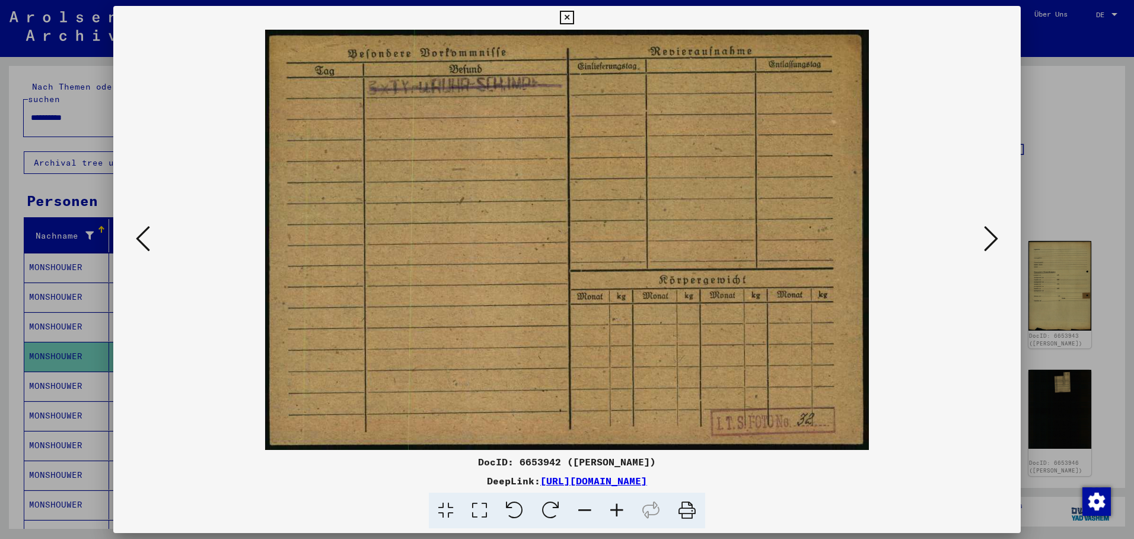
click at [990, 232] on icon at bounding box center [991, 238] width 14 height 28
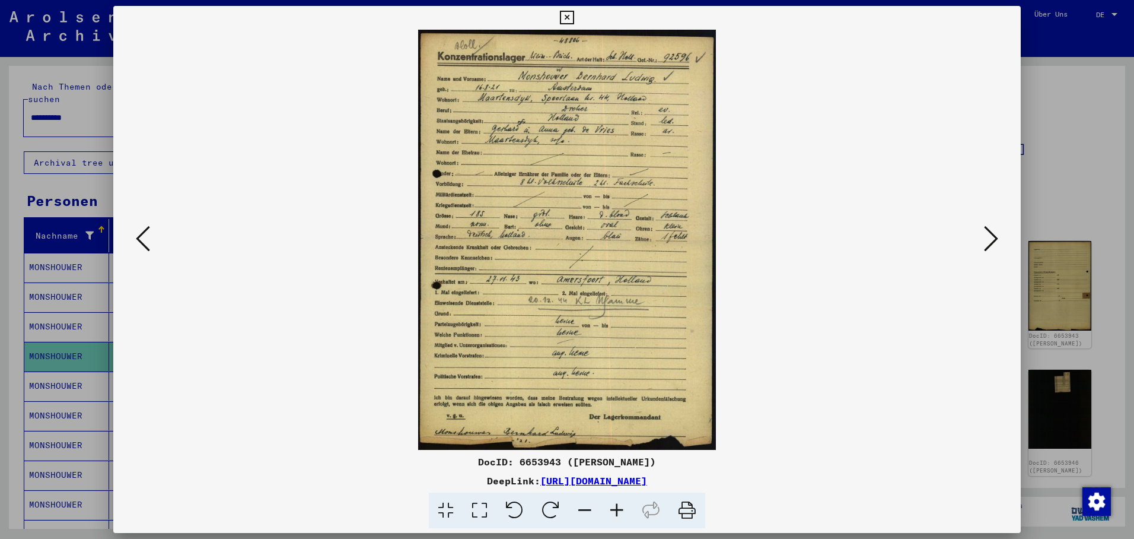
drag, startPoint x: 491, startPoint y: 133, endPoint x: 485, endPoint y: 144, distance: 12.7
